Goal: Task Accomplishment & Management: Complete application form

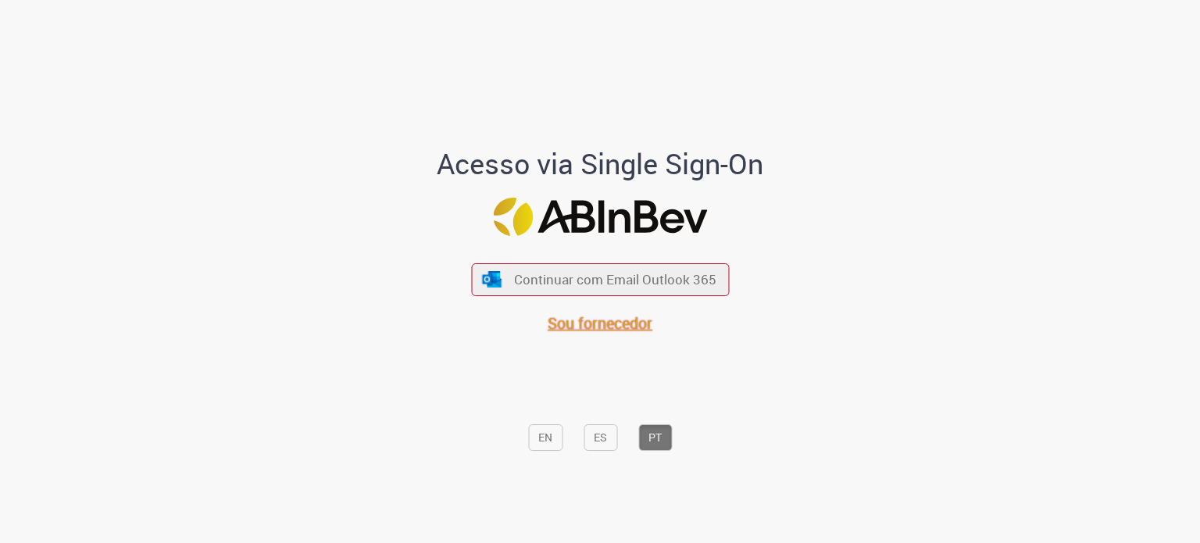
click at [591, 324] on span "Sou fornecedor" at bounding box center [599, 322] width 105 height 21
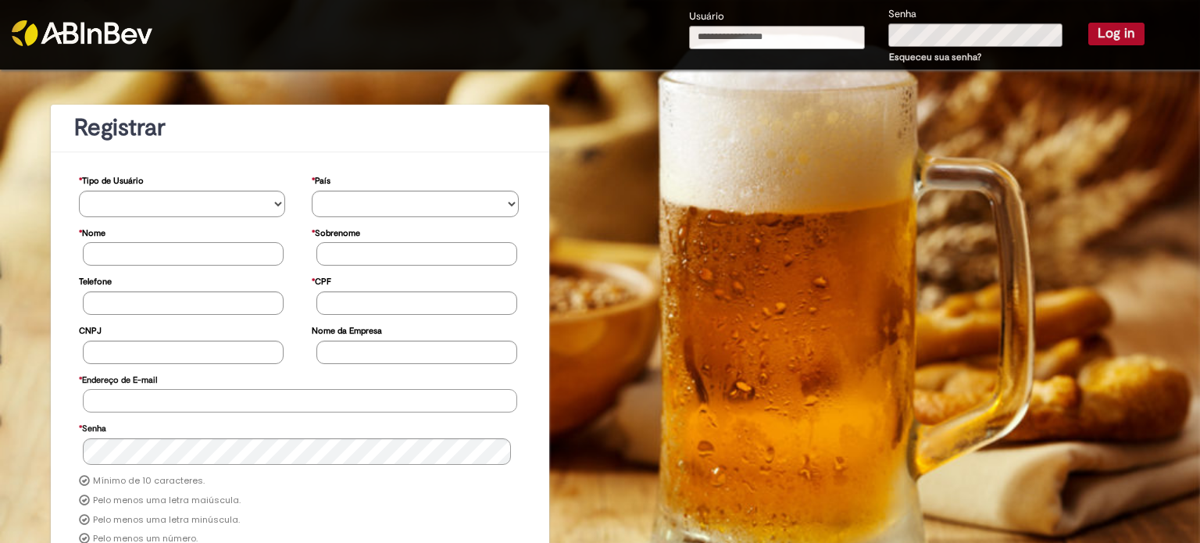
type input "**********"
click at [1118, 37] on button "Log in" at bounding box center [1116, 34] width 56 height 22
